Goal: Information Seeking & Learning: Learn about a topic

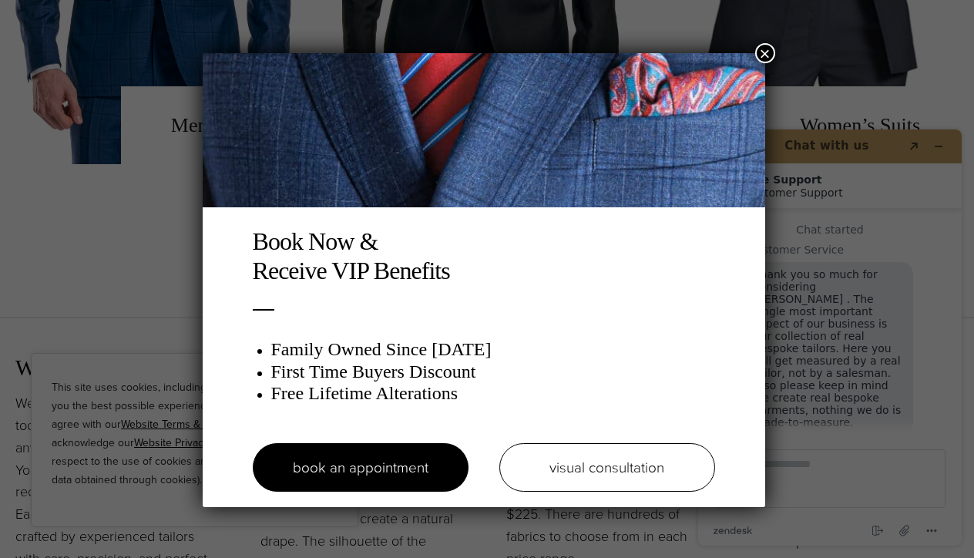
click at [772, 50] on button "×" at bounding box center [765, 53] width 20 height 20
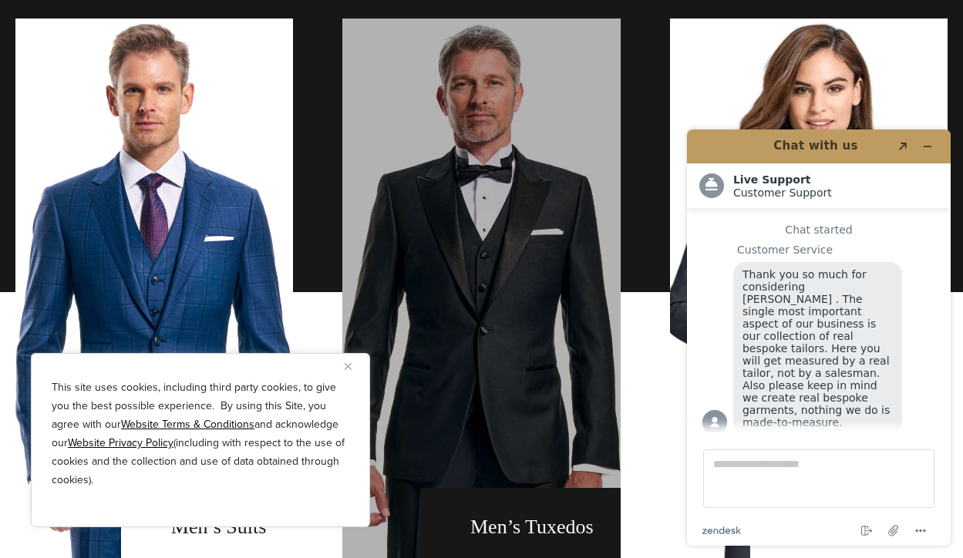
scroll to position [748, 0]
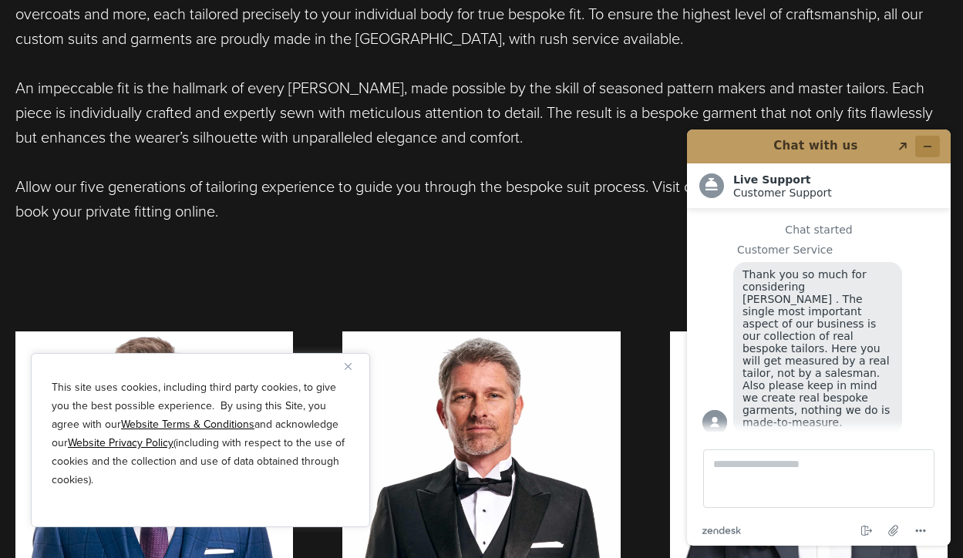
click at [933, 146] on button "Minimize widget" at bounding box center [927, 147] width 25 height 22
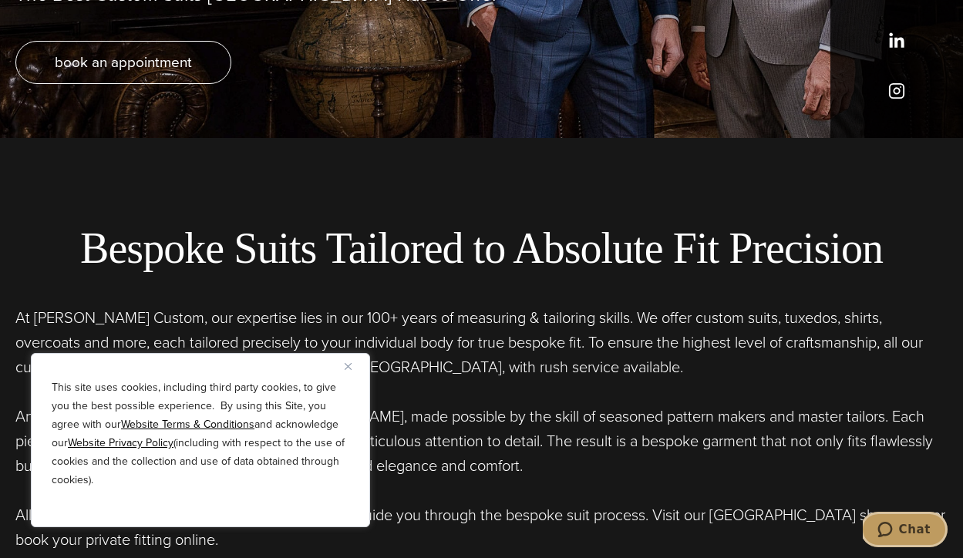
scroll to position [0, 0]
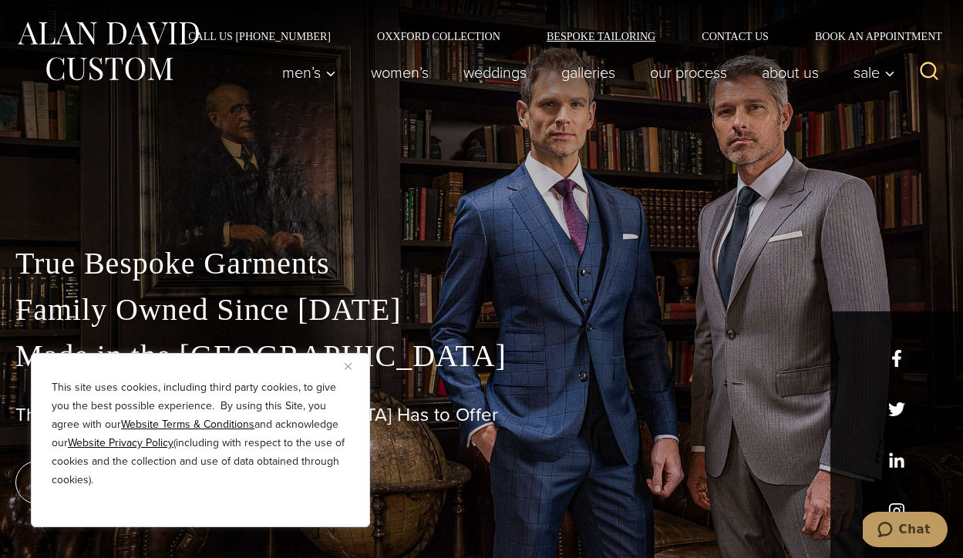
click at [595, 38] on link "Bespoke Tailoring" at bounding box center [600, 36] width 155 height 11
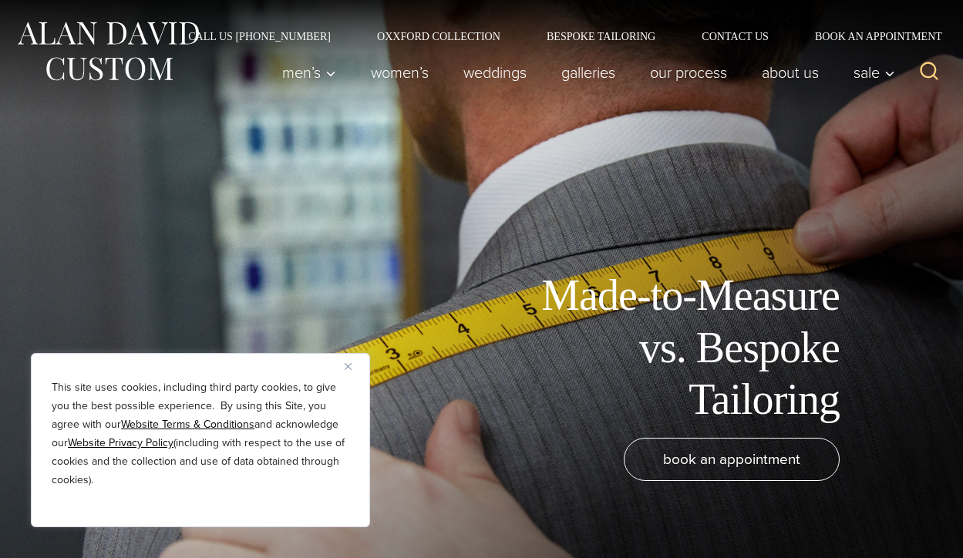
scroll to position [16, 0]
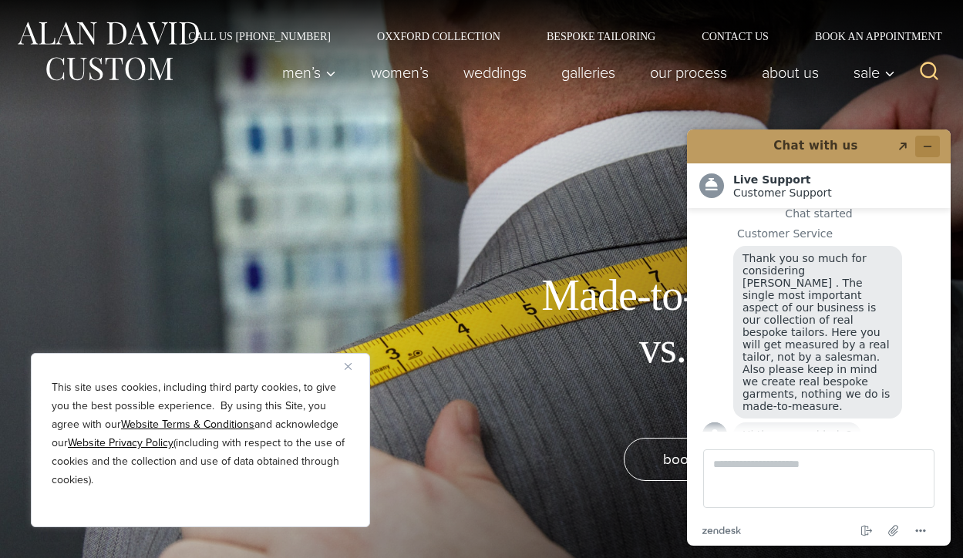
click at [927, 153] on button "Minimize widget" at bounding box center [927, 147] width 25 height 22
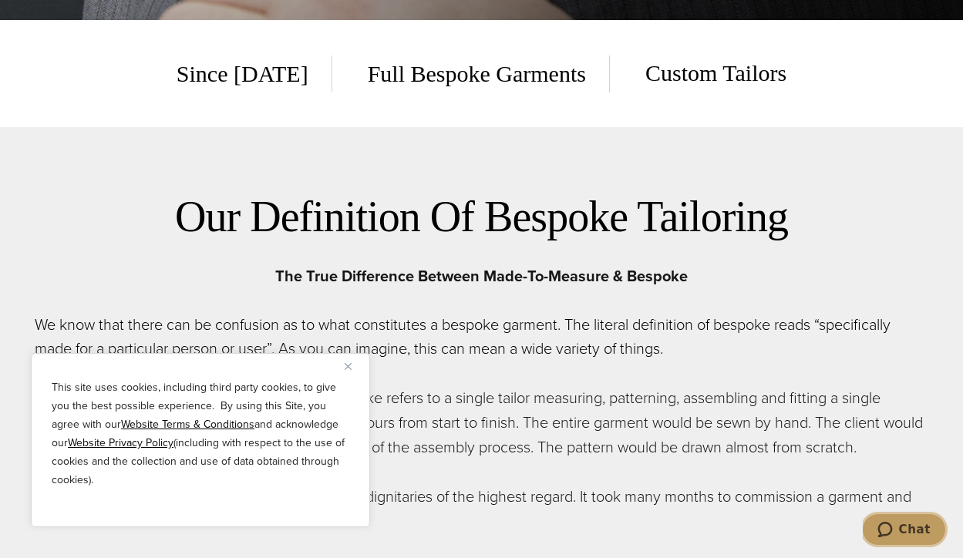
scroll to position [708, 0]
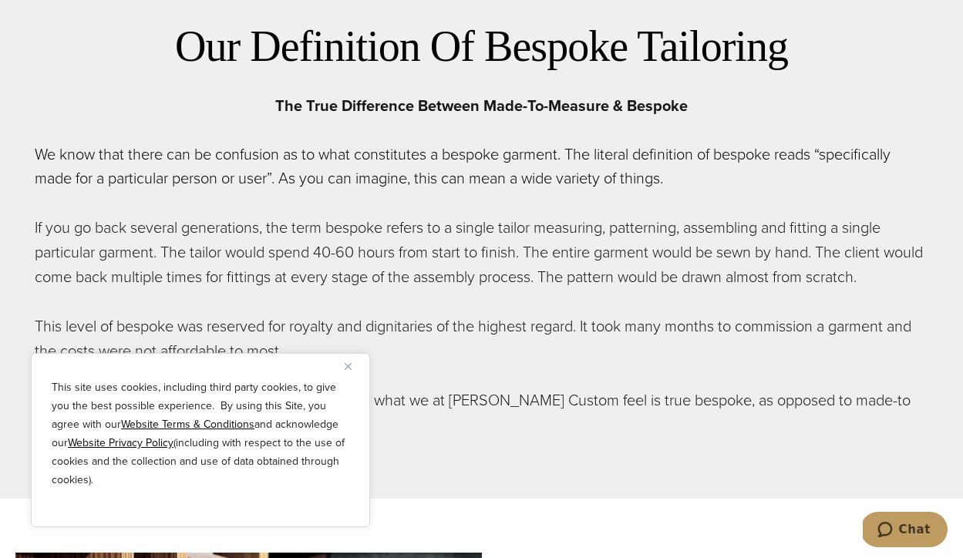
click at [350, 365] on img "Close" at bounding box center [348, 366] width 7 height 7
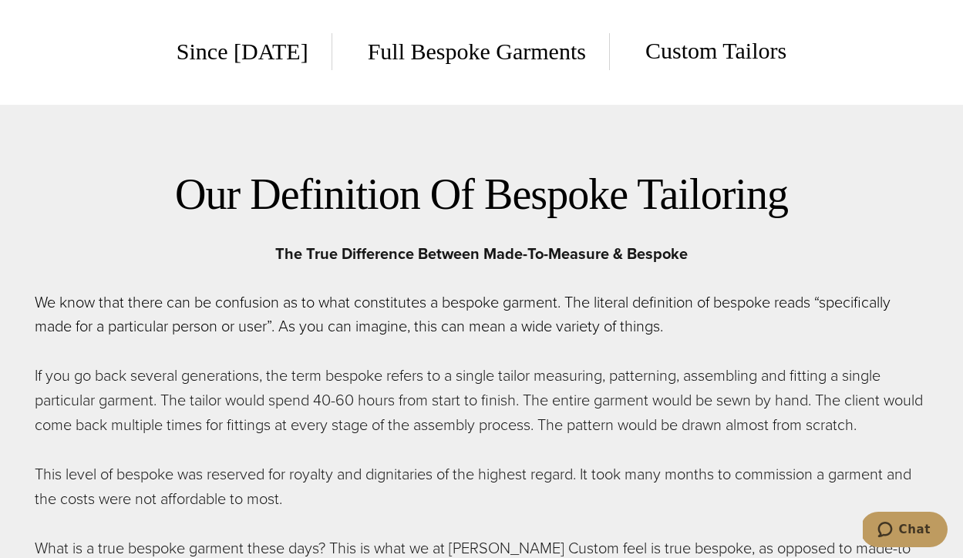
scroll to position [0, 0]
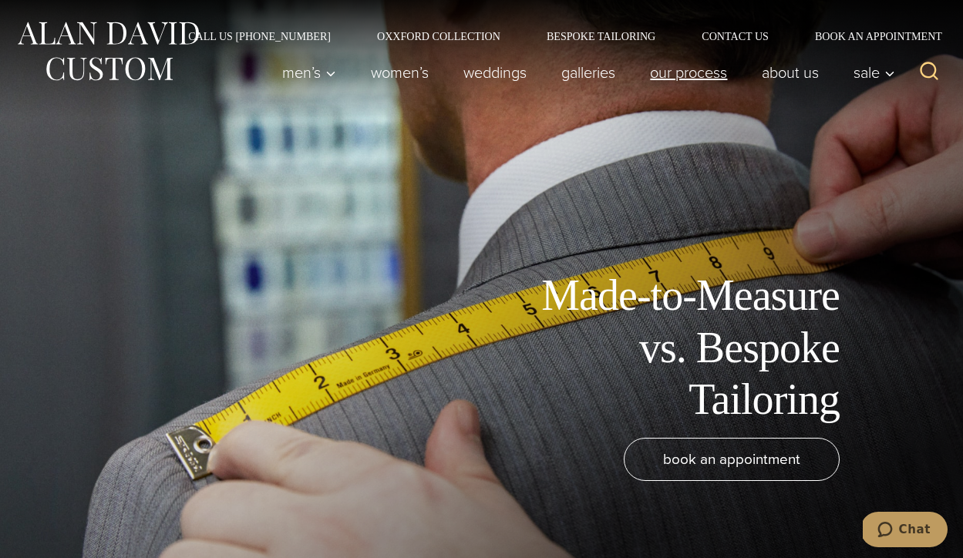
click at [683, 72] on link "Our Process" at bounding box center [689, 72] width 112 height 31
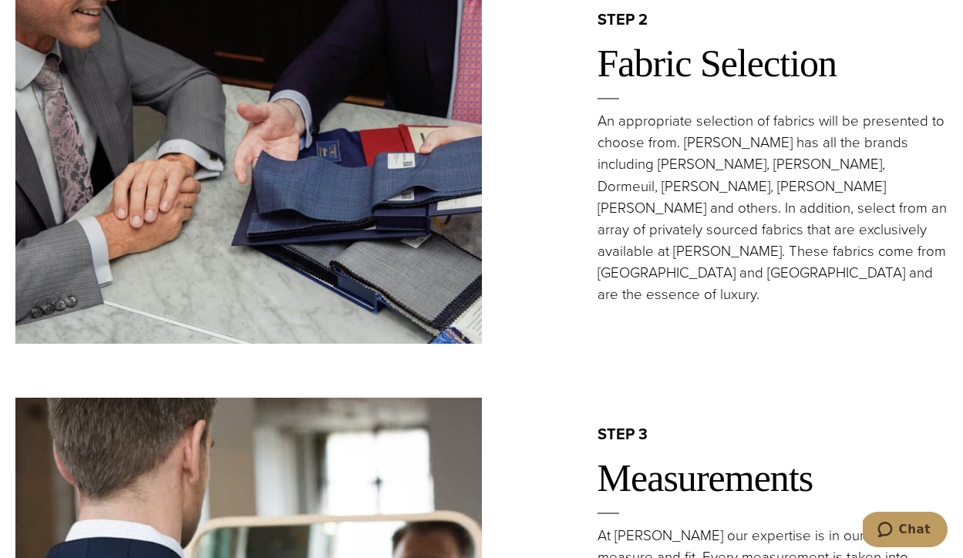
scroll to position [936, 0]
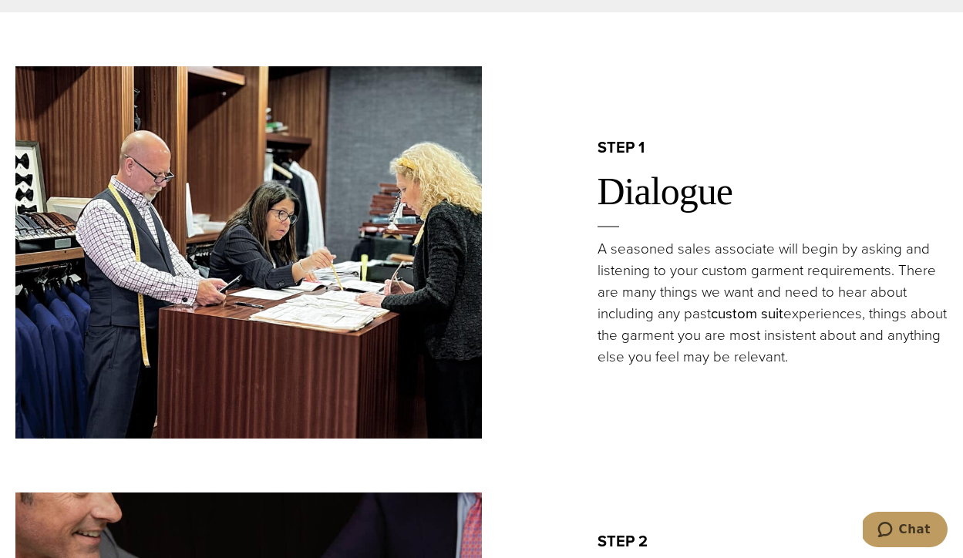
click at [744, 303] on link "custom suit" at bounding box center [747, 313] width 72 height 21
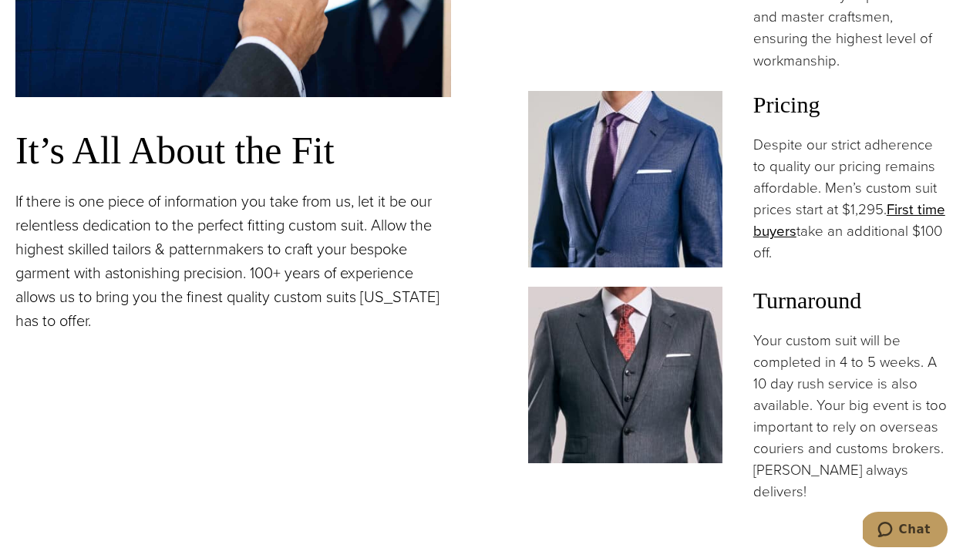
scroll to position [1124, 0]
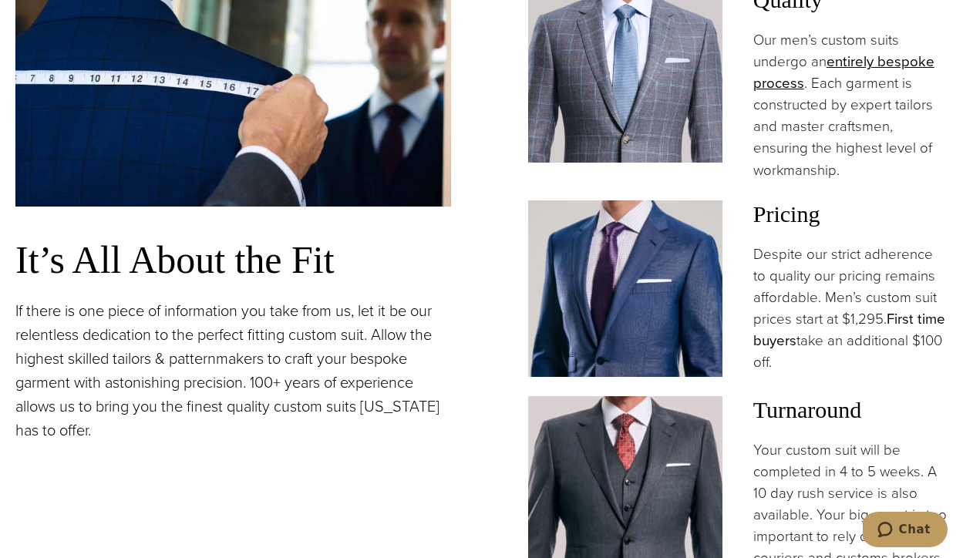
click at [796, 315] on link "First time buyers" at bounding box center [849, 329] width 192 height 42
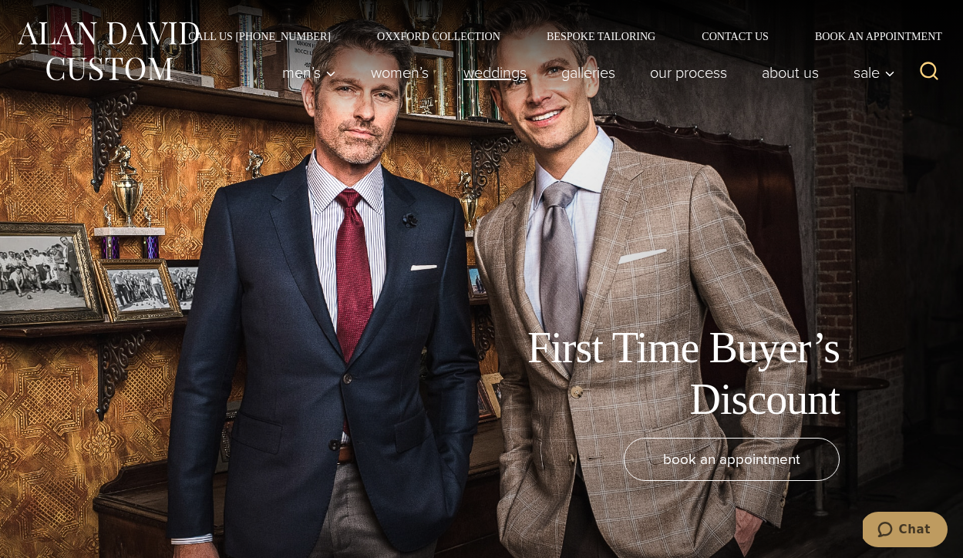
click at [480, 80] on link "weddings" at bounding box center [495, 72] width 98 height 31
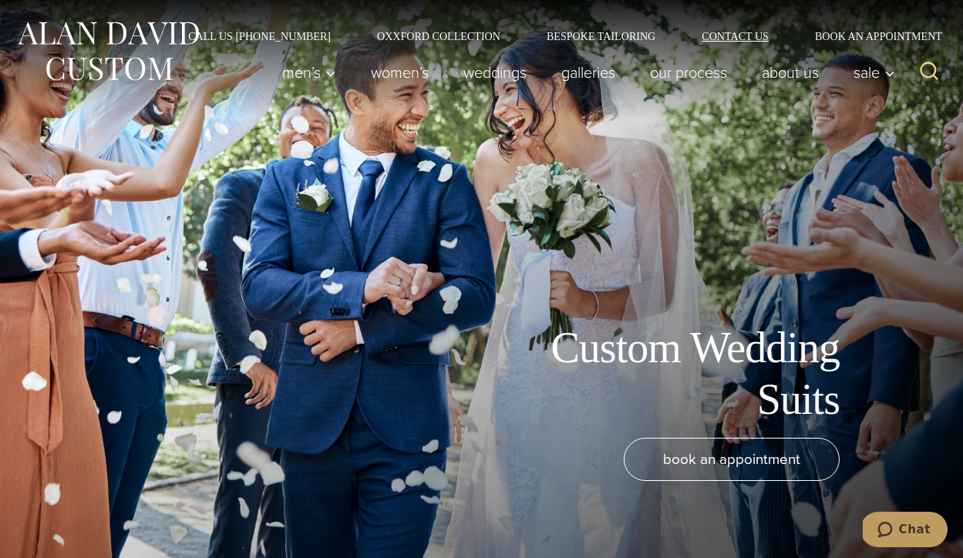
click at [735, 39] on link "Contact Us" at bounding box center [734, 36] width 113 height 11
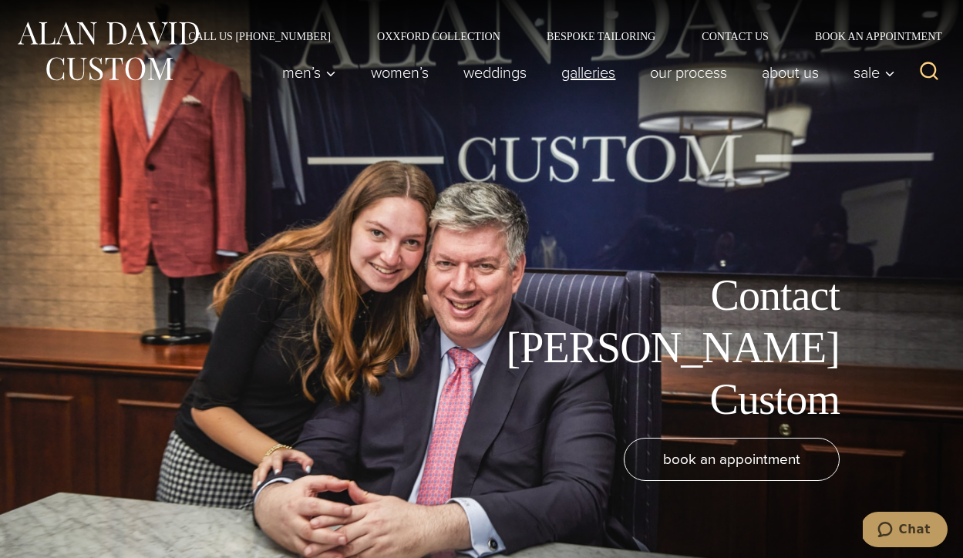
click at [587, 79] on link "Galleries" at bounding box center [588, 72] width 89 height 31
